Goal: Information Seeking & Learning: Learn about a topic

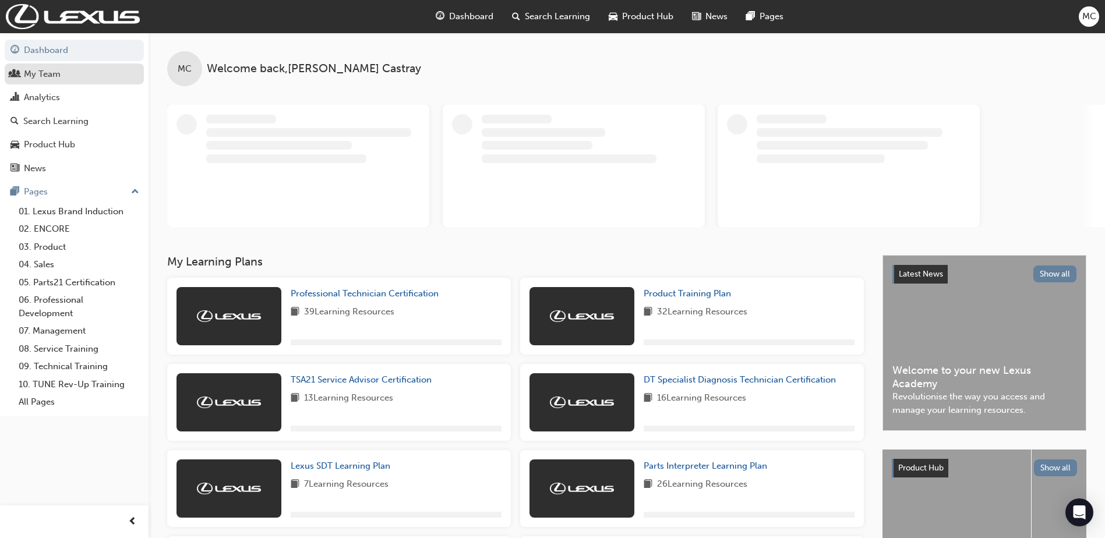
click at [47, 79] on div "My Team" at bounding box center [42, 74] width 37 height 13
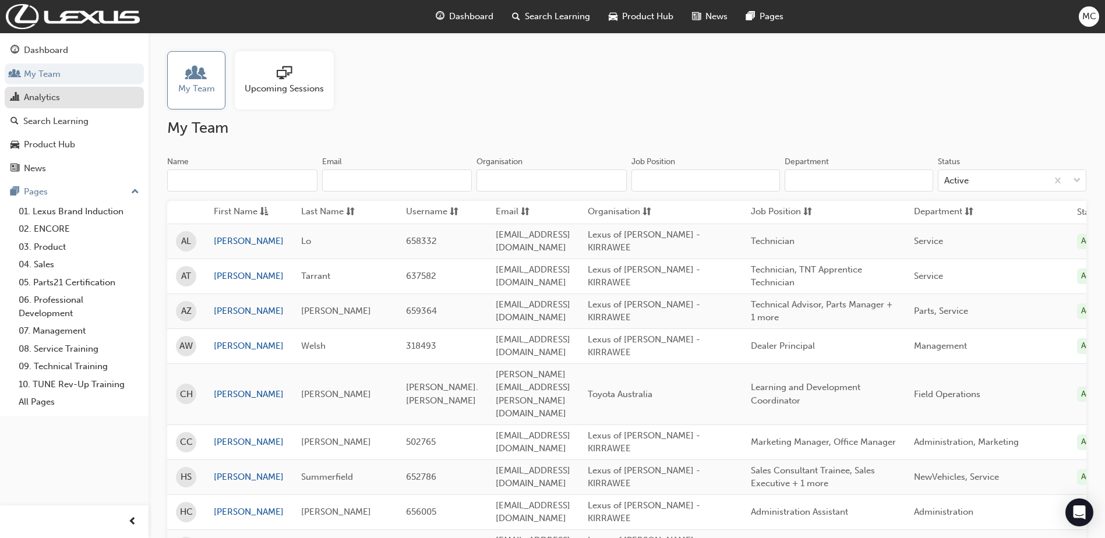
click at [49, 99] on div "Analytics" at bounding box center [42, 97] width 36 height 13
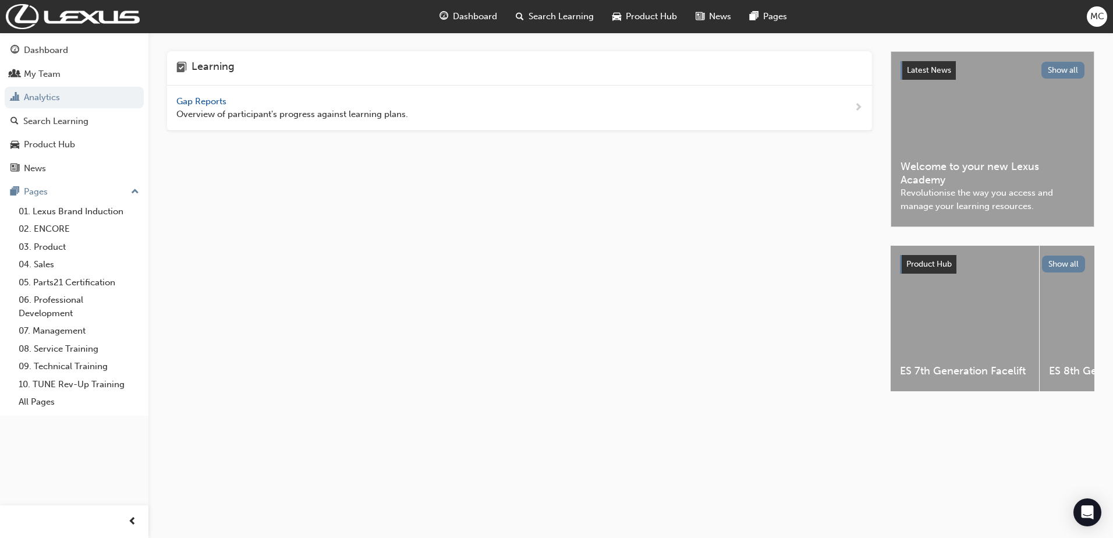
click at [193, 97] on span "Gap Reports" at bounding box center [202, 101] width 52 height 10
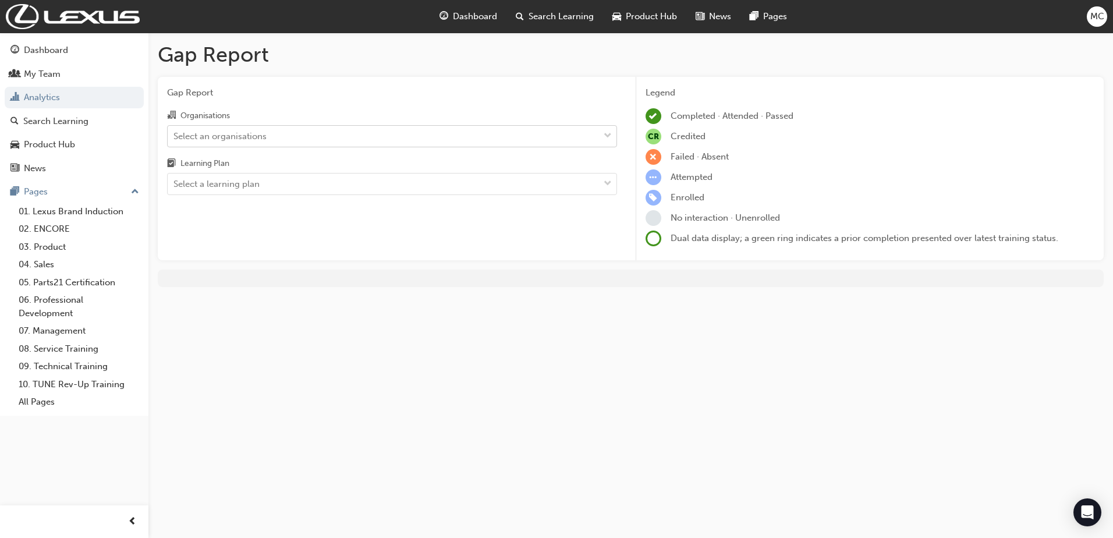
click at [241, 133] on div "Select an organisations" at bounding box center [220, 135] width 93 height 13
click at [175, 133] on input "Organisations Select an organisations" at bounding box center [174, 135] width 1 height 10
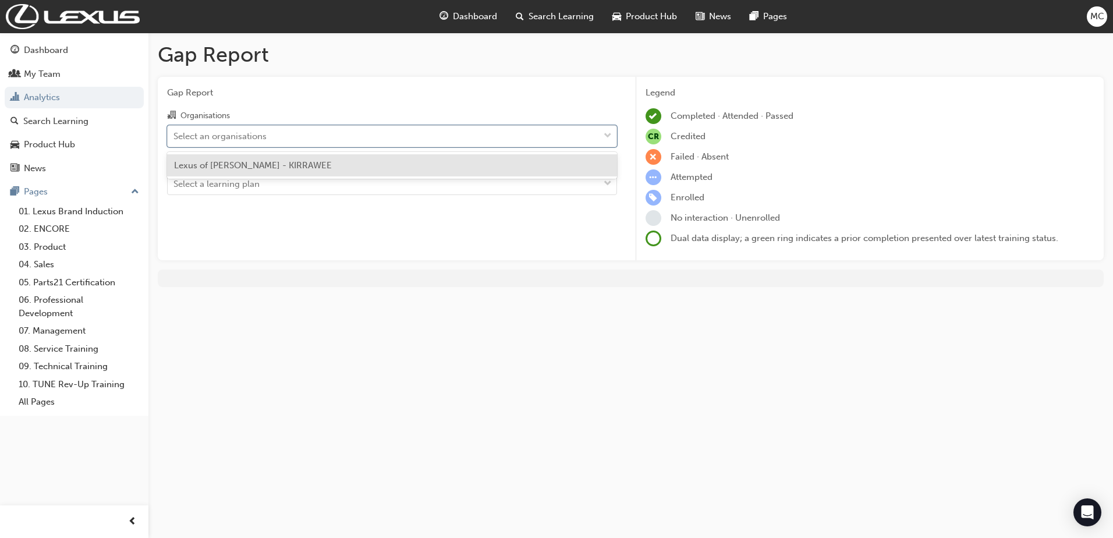
click at [238, 166] on span "Lexus of [PERSON_NAME] - KIRRAWEE" at bounding box center [253, 165] width 158 height 10
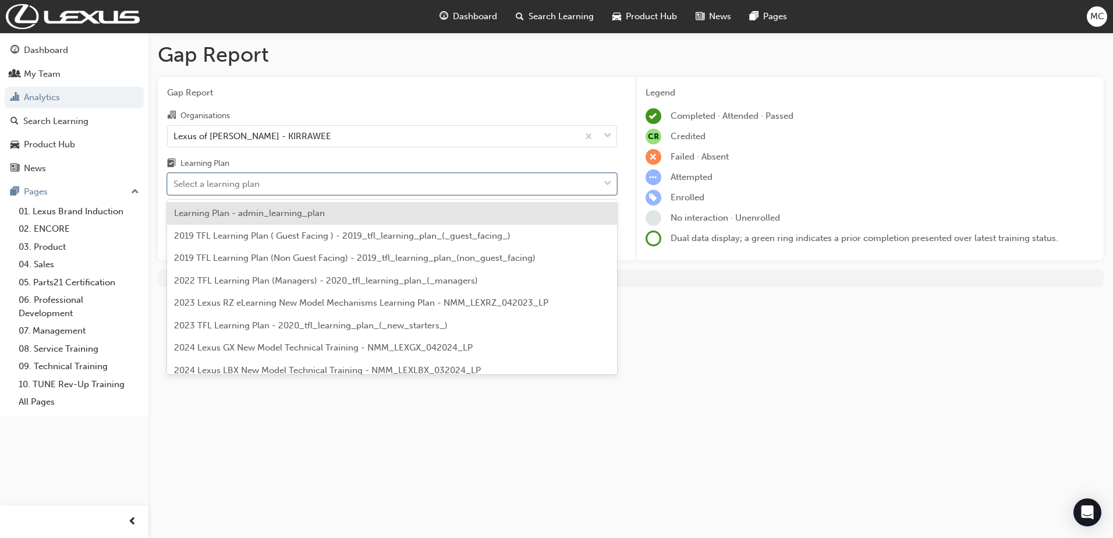
click at [238, 174] on div "Select a learning plan" at bounding box center [384, 184] width 432 height 20
click at [175, 179] on input "Learning Plan option Learning Plan - admin_learning_plan focused, 1 of 152. 152…" at bounding box center [174, 184] width 1 height 10
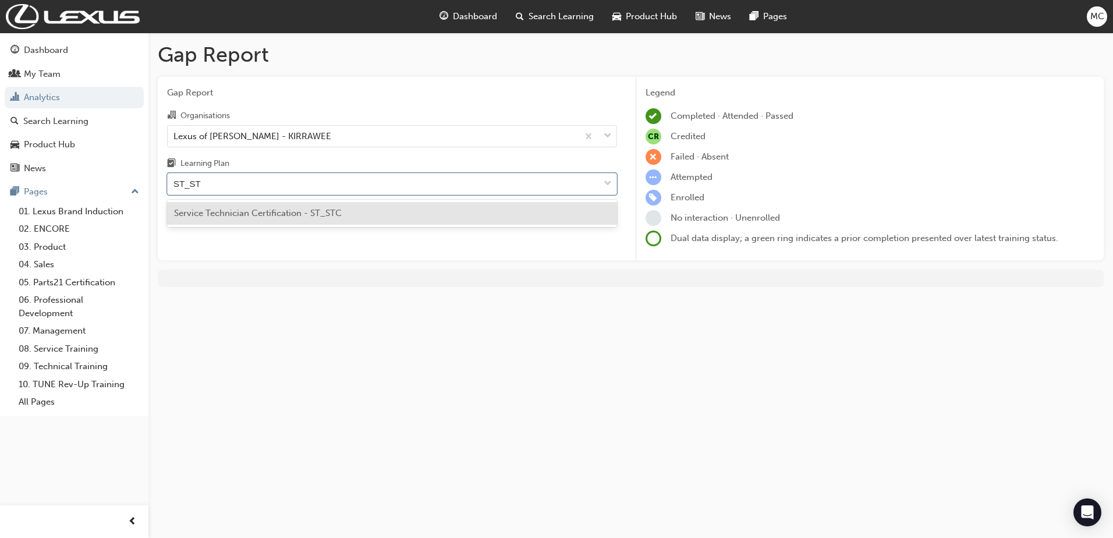
type input "ST_STC"
click at [220, 214] on span "Service Technician Certification - ST_STC" at bounding box center [258, 213] width 168 height 10
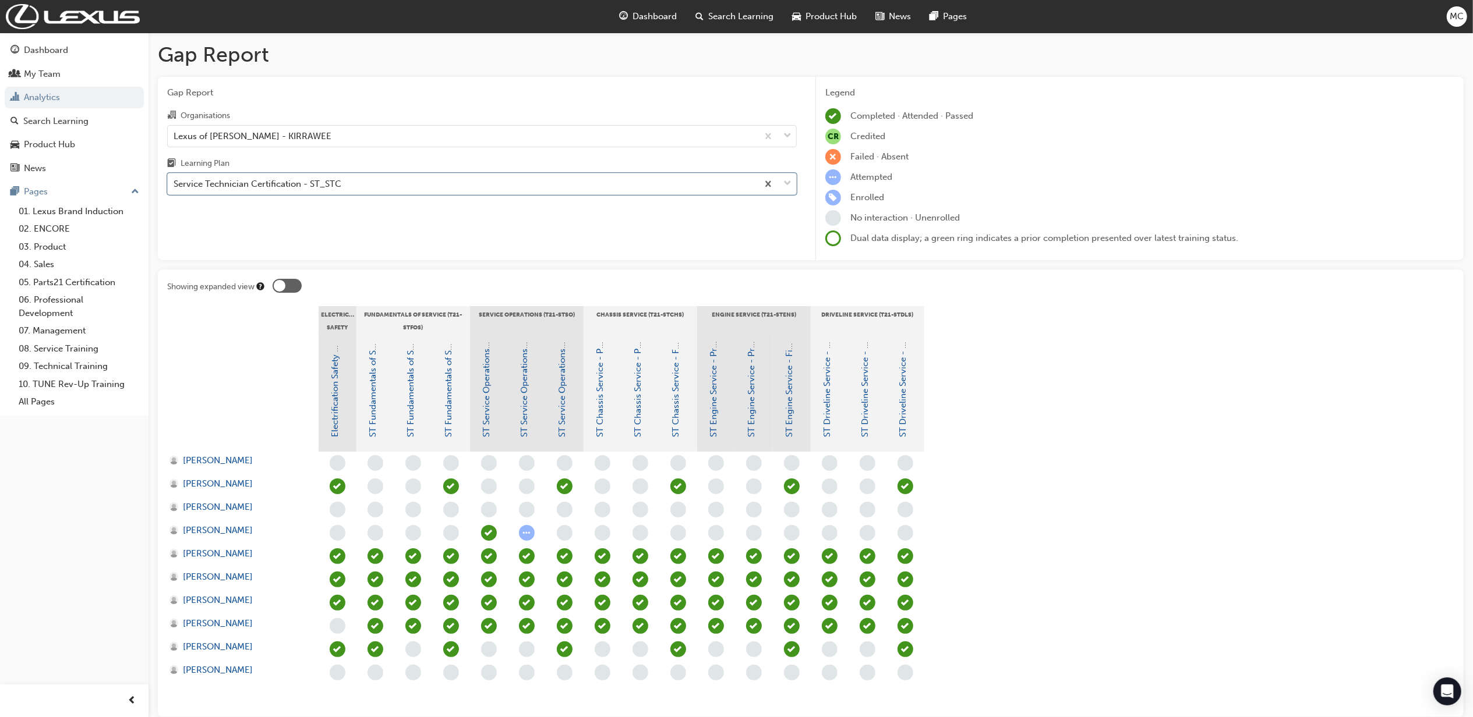
drag, startPoint x: 1107, startPoint y: 11, endPoint x: 1042, endPoint y: 489, distance: 482.6
click at [1042, 489] on section "Electrical Safety Fundamentals of Service (T21-STFOS) Service Operations (T21-S…" at bounding box center [810, 507] width 1287 height 402
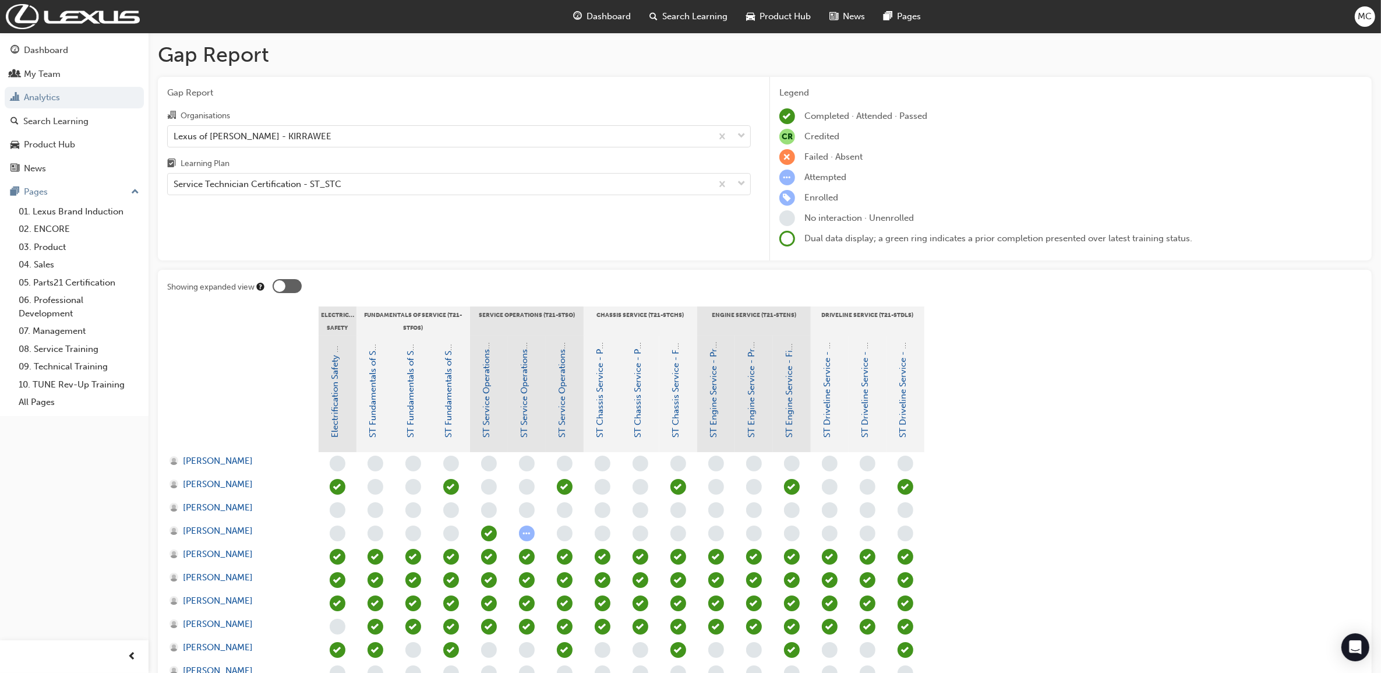
drag, startPoint x: 1436, startPoint y: 5, endPoint x: 1063, endPoint y: 512, distance: 629.9
click at [1063, 512] on section "Electrical Safety Fundamentals of Service (T21-STFOS) Service Operations (T21-S…" at bounding box center [764, 507] width 1195 height 402
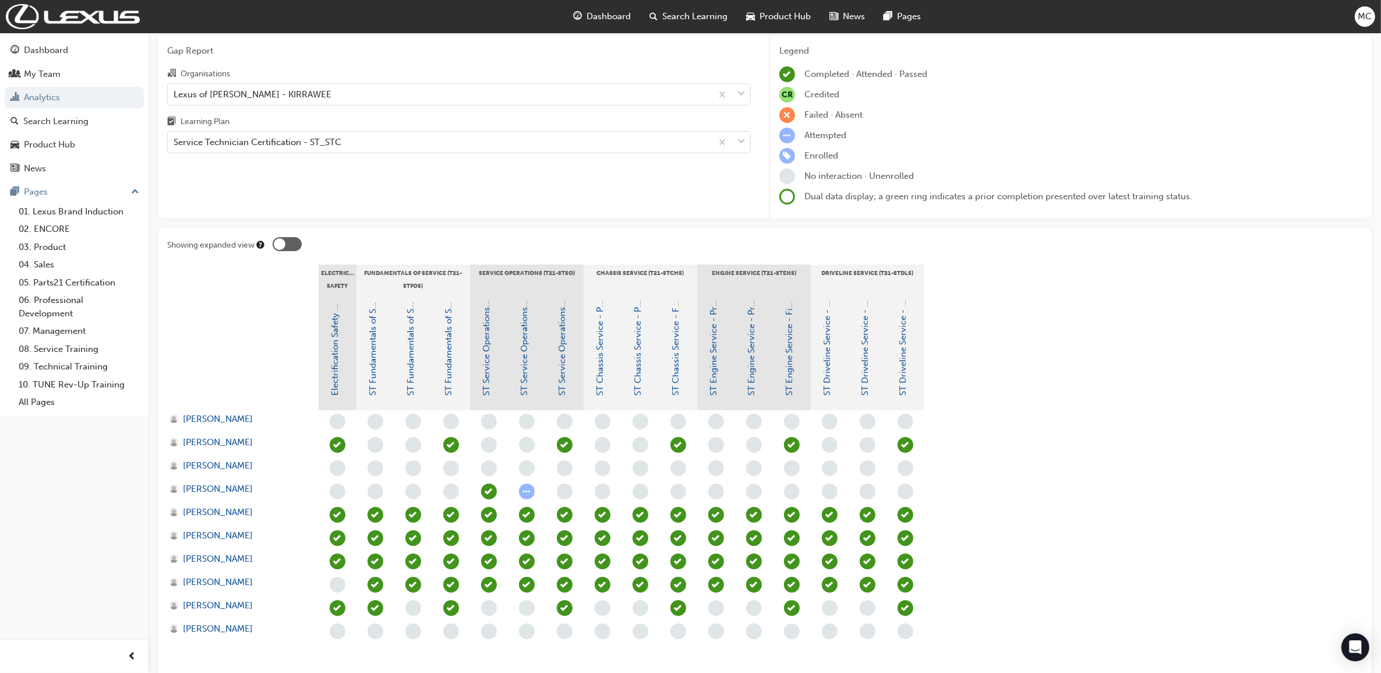
scroll to position [38, 0]
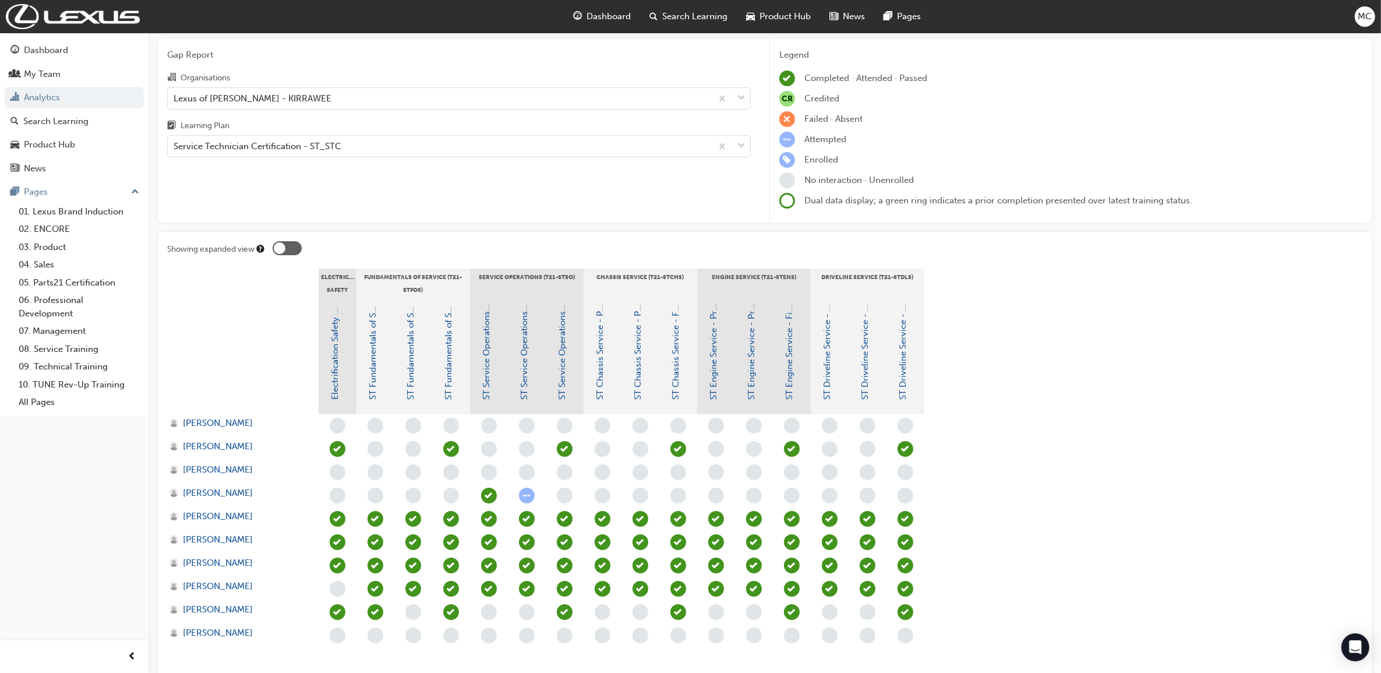
click at [1014, 368] on section "Electrical Safety Fundamentals of Service (T21-STFOS) Service Operations (T21-S…" at bounding box center [764, 469] width 1195 height 402
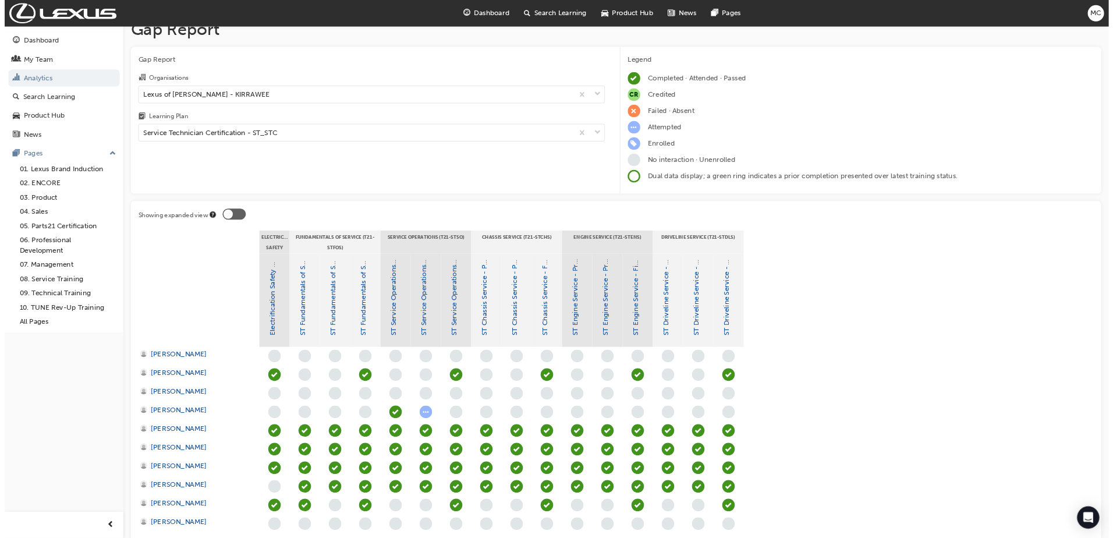
scroll to position [0, 0]
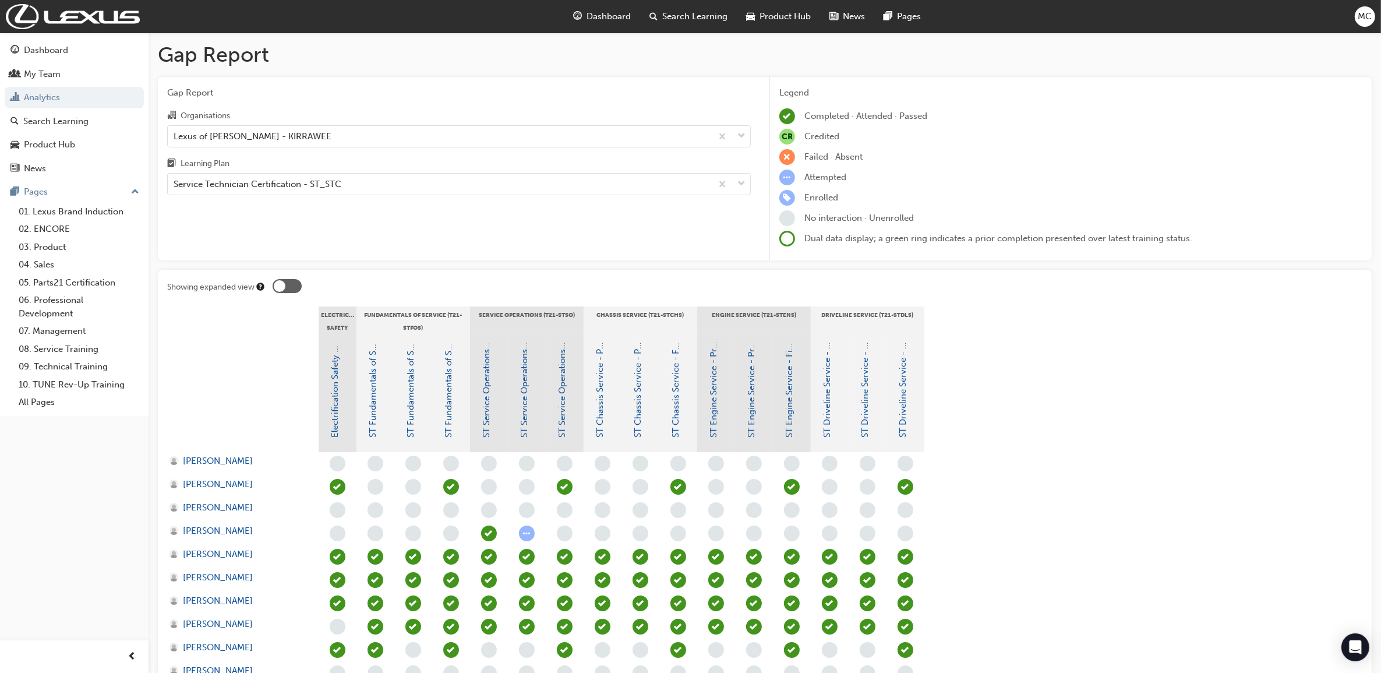
click at [330, 538] on span "learningRecordVerb_NONE-icon" at bounding box center [338, 626] width 16 height 16
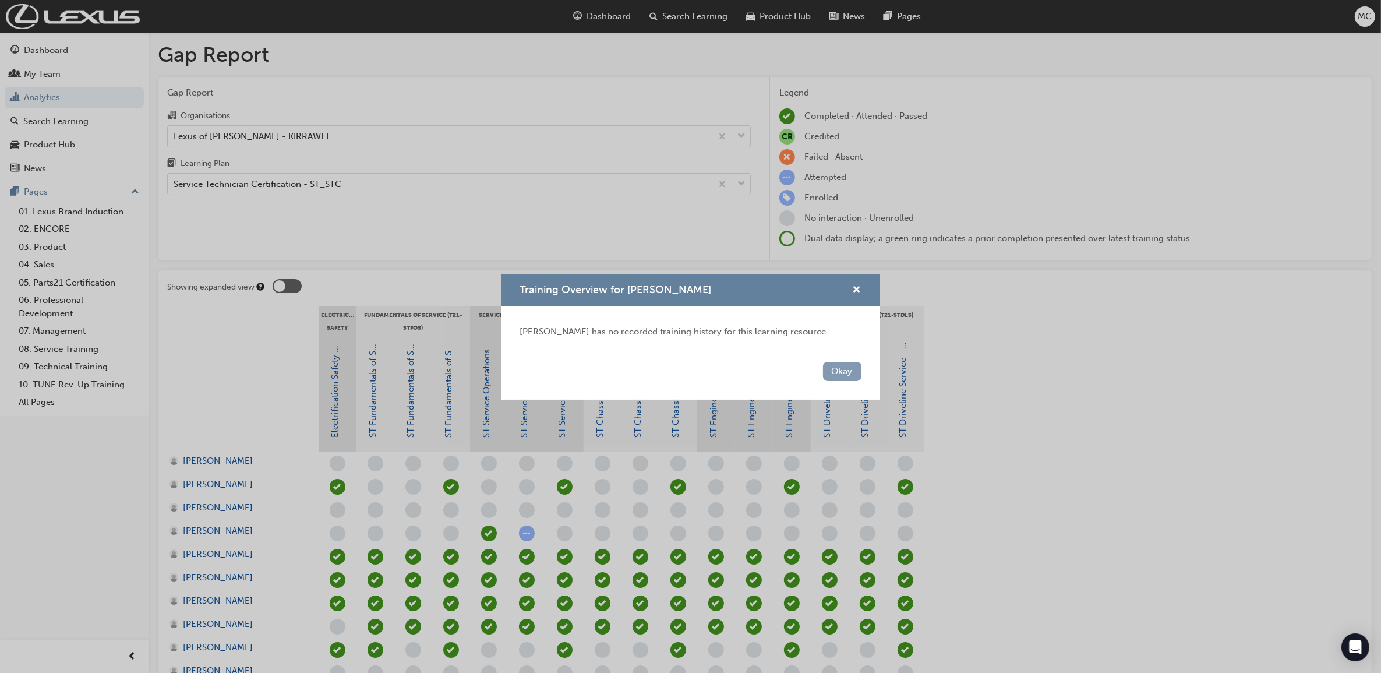
click at [849, 373] on button "Okay" at bounding box center [842, 371] width 38 height 19
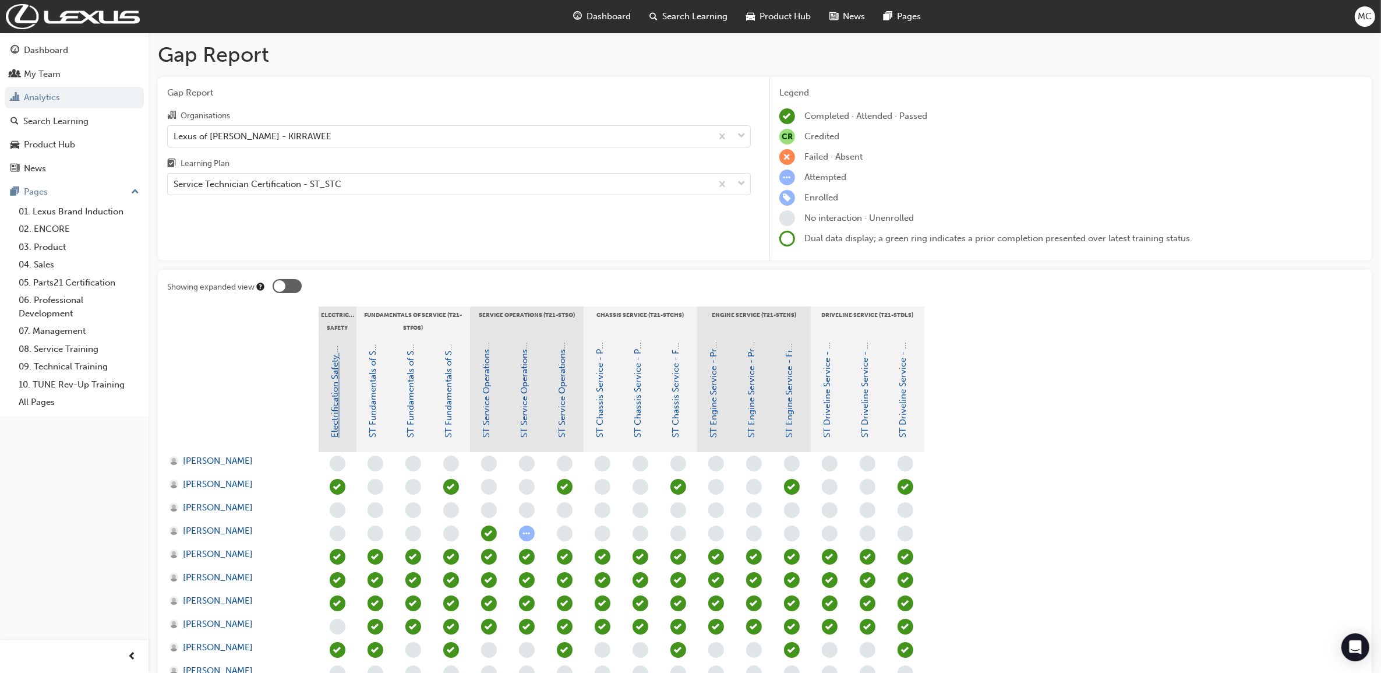
click at [331, 385] on link "Electrification Safety Module" at bounding box center [335, 380] width 10 height 115
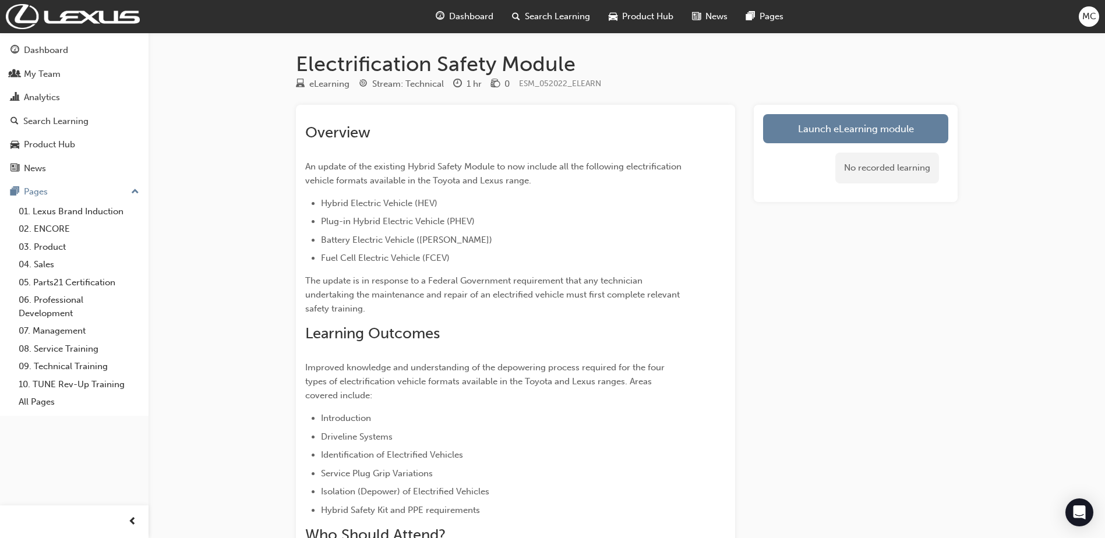
drag, startPoint x: 1324, startPoint y: 0, endPoint x: 814, endPoint y: 164, distance: 535.2
click at [793, 228] on div "Launch eLearning module No recorded learning" at bounding box center [856, 363] width 204 height 517
click at [827, 135] on link "Launch eLearning module" at bounding box center [855, 128] width 185 height 29
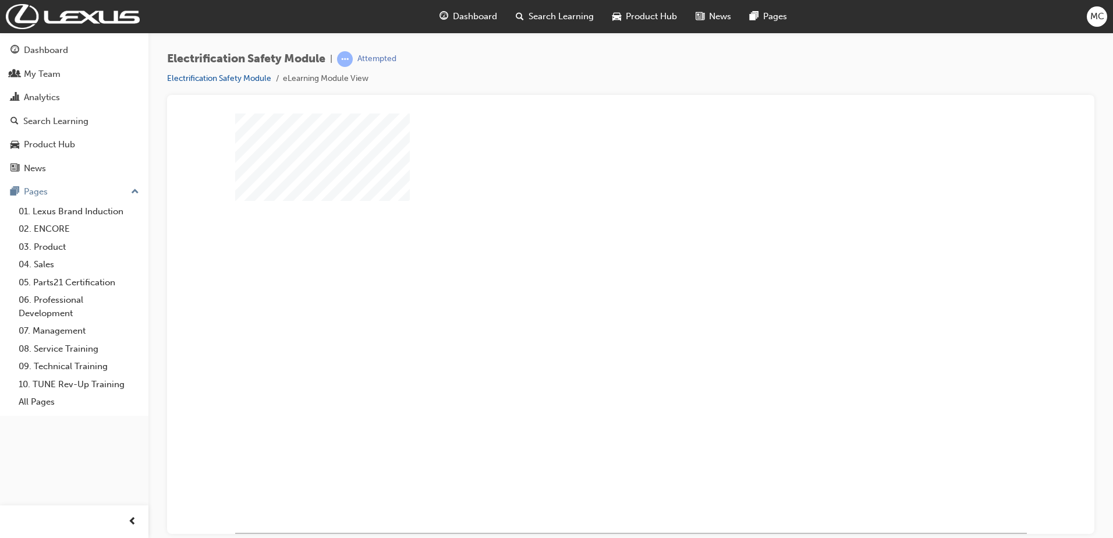
click at [598, 289] on div "play" at bounding box center [598, 289] width 0 height 0
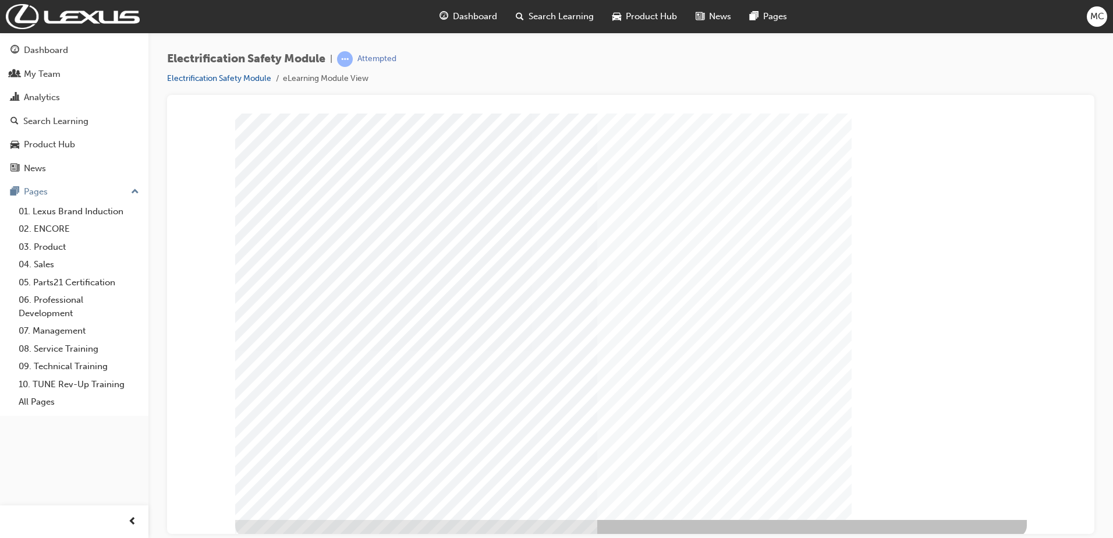
scroll to position [16, 0]
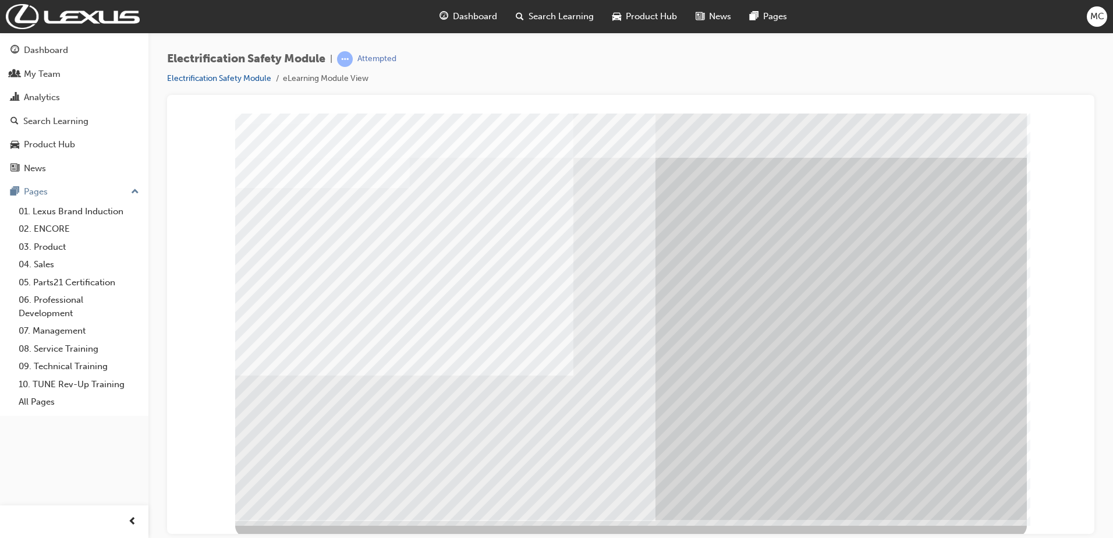
scroll to position [16, 0]
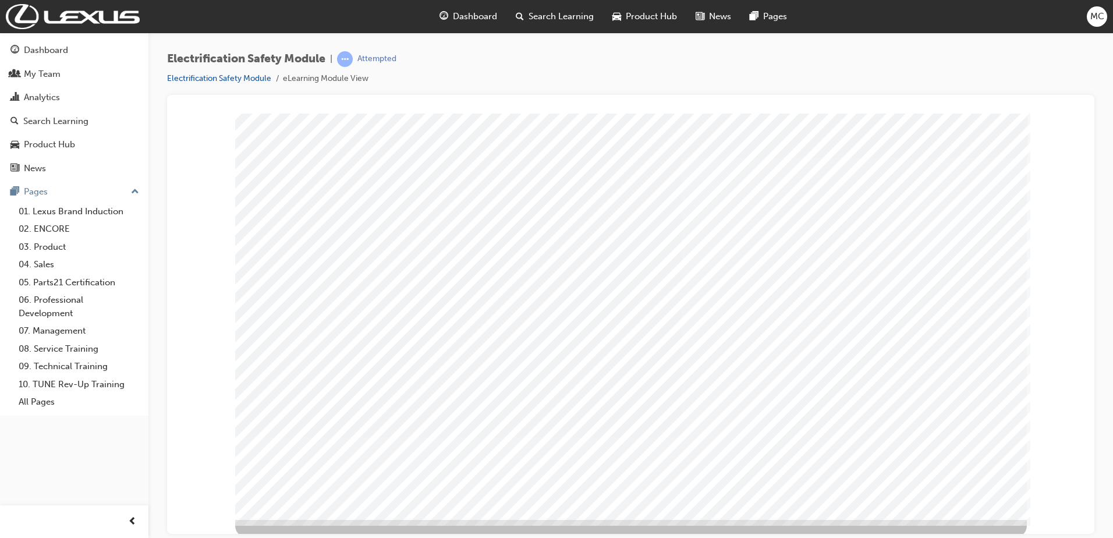
scroll to position [16, 0]
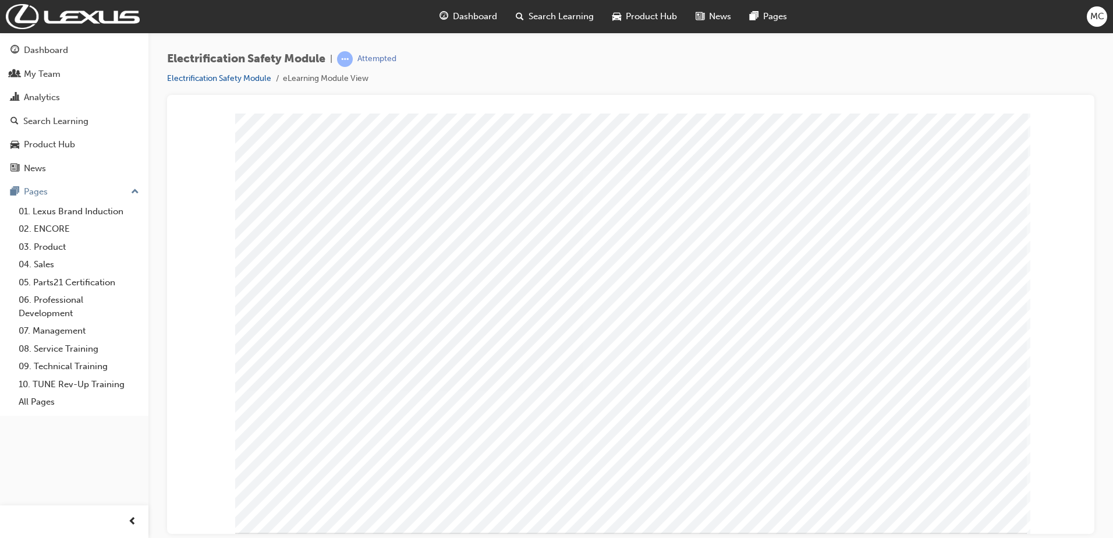
drag, startPoint x: 280, startPoint y: 158, endPoint x: 593, endPoint y: 158, distance: 313.9
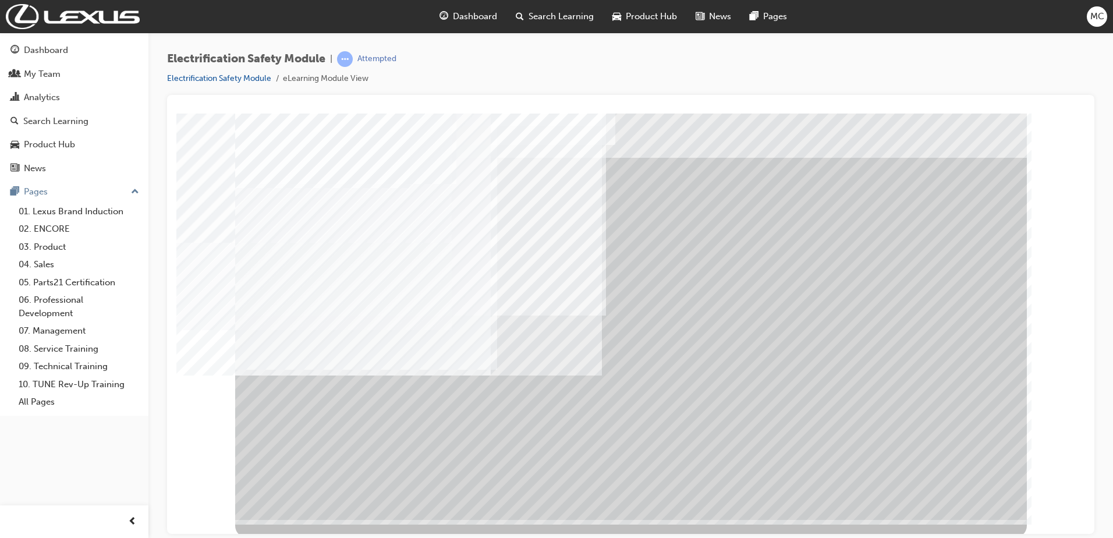
scroll to position [16, 0]
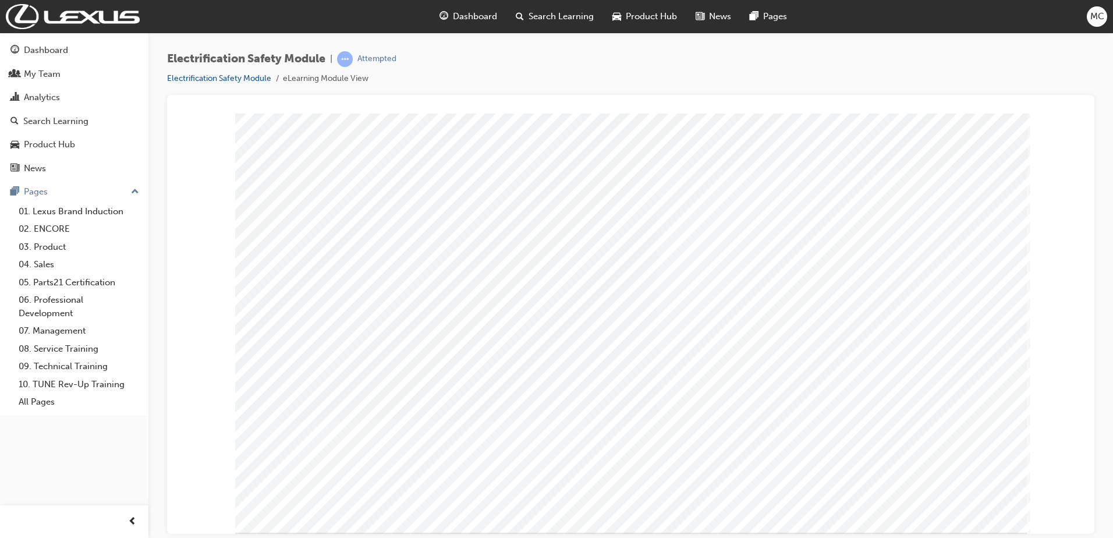
drag, startPoint x: 408, startPoint y: 261, endPoint x: 463, endPoint y: 313, distance: 75.8
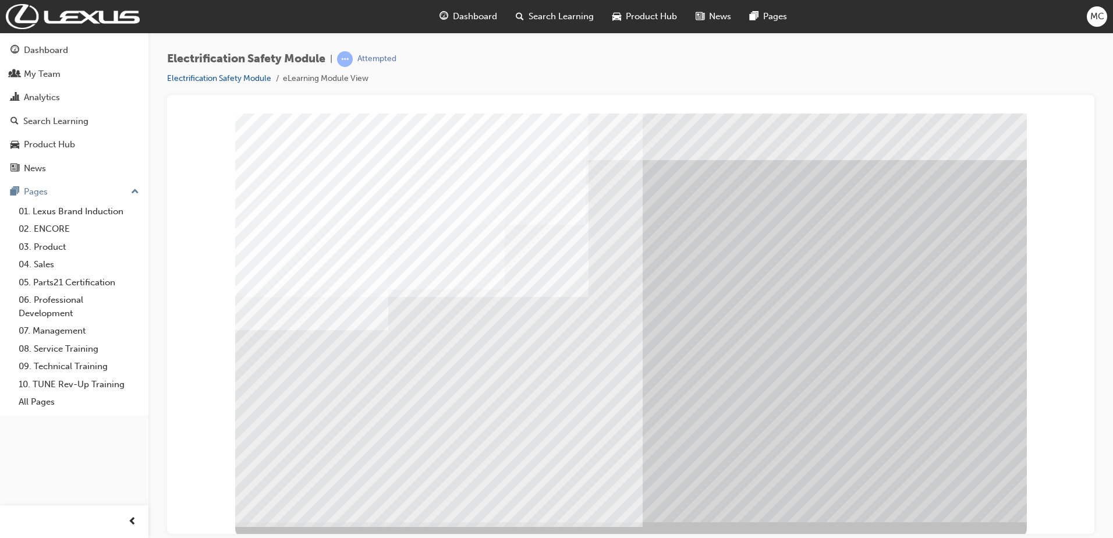
scroll to position [16, 0]
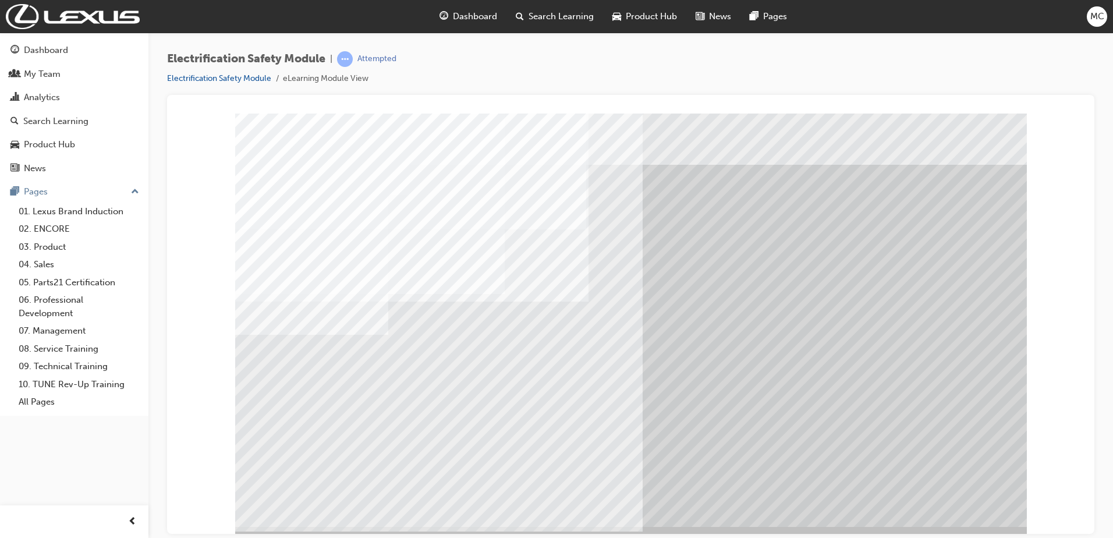
scroll to position [0, 0]
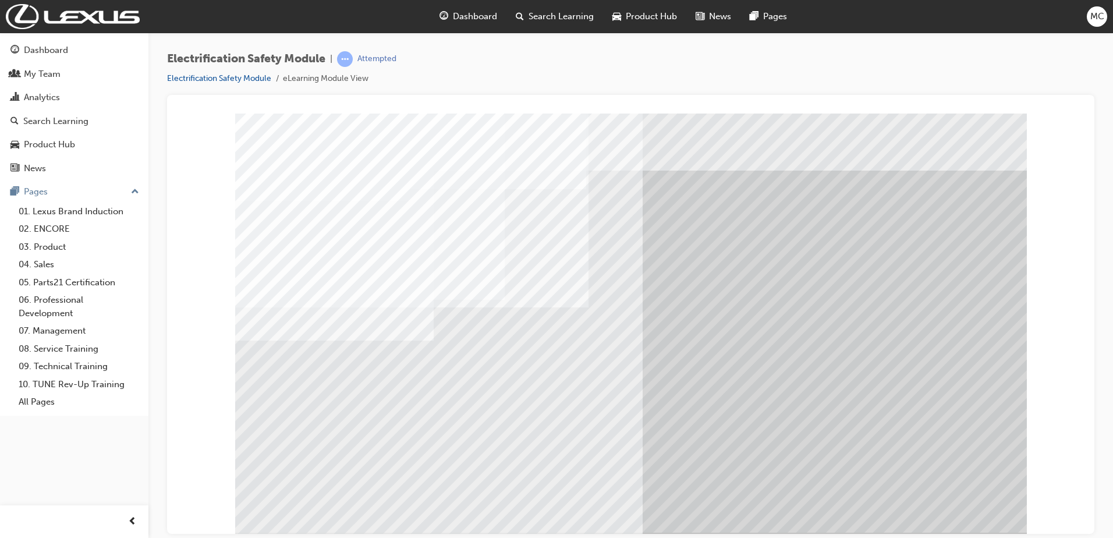
drag, startPoint x: 334, startPoint y: 440, endPoint x: 363, endPoint y: 436, distance: 29.3
click at [363, 436] on div "multistate" at bounding box center [631, 322] width 792 height 419
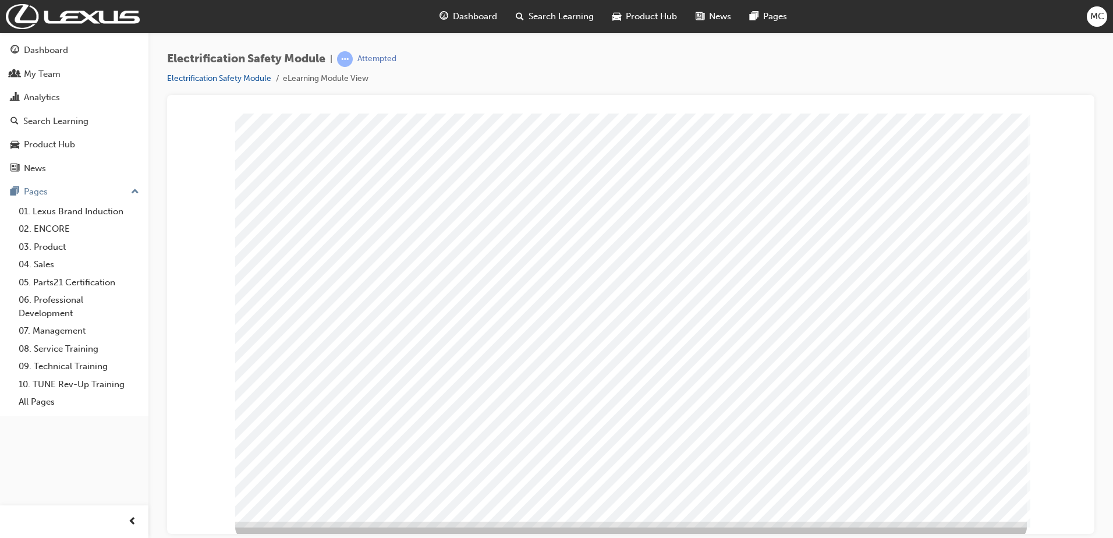
scroll to position [16, 0]
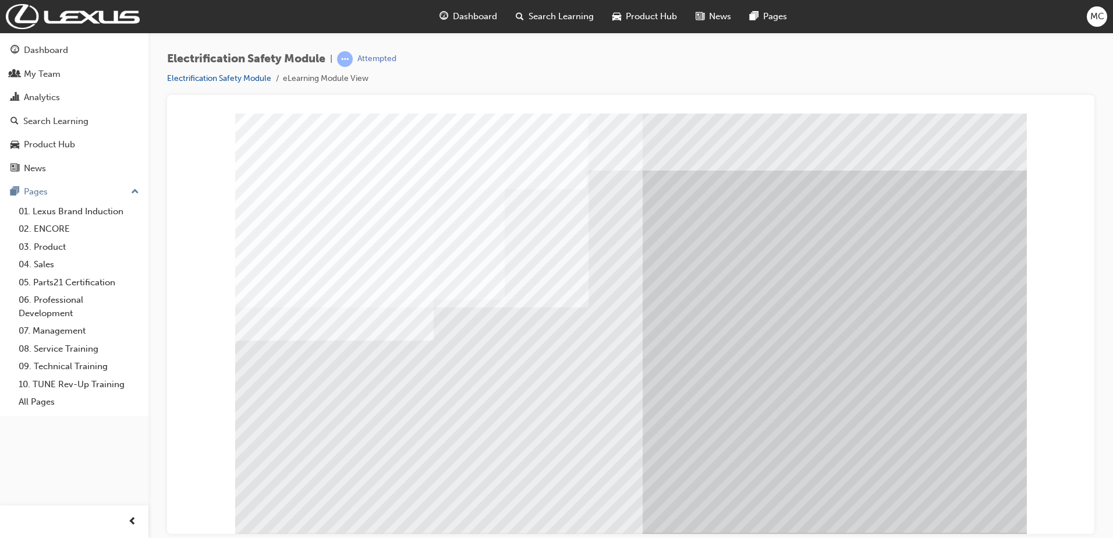
drag, startPoint x: 401, startPoint y: 369, endPoint x: 404, endPoint y: 379, distance: 10.2
click at [401, 371] on div "multistate" at bounding box center [631, 322] width 792 height 419
drag, startPoint x: 477, startPoint y: 405, endPoint x: 473, endPoint y: 421, distance: 16.1
